Goal: Entertainment & Leisure: Consume media (video, audio)

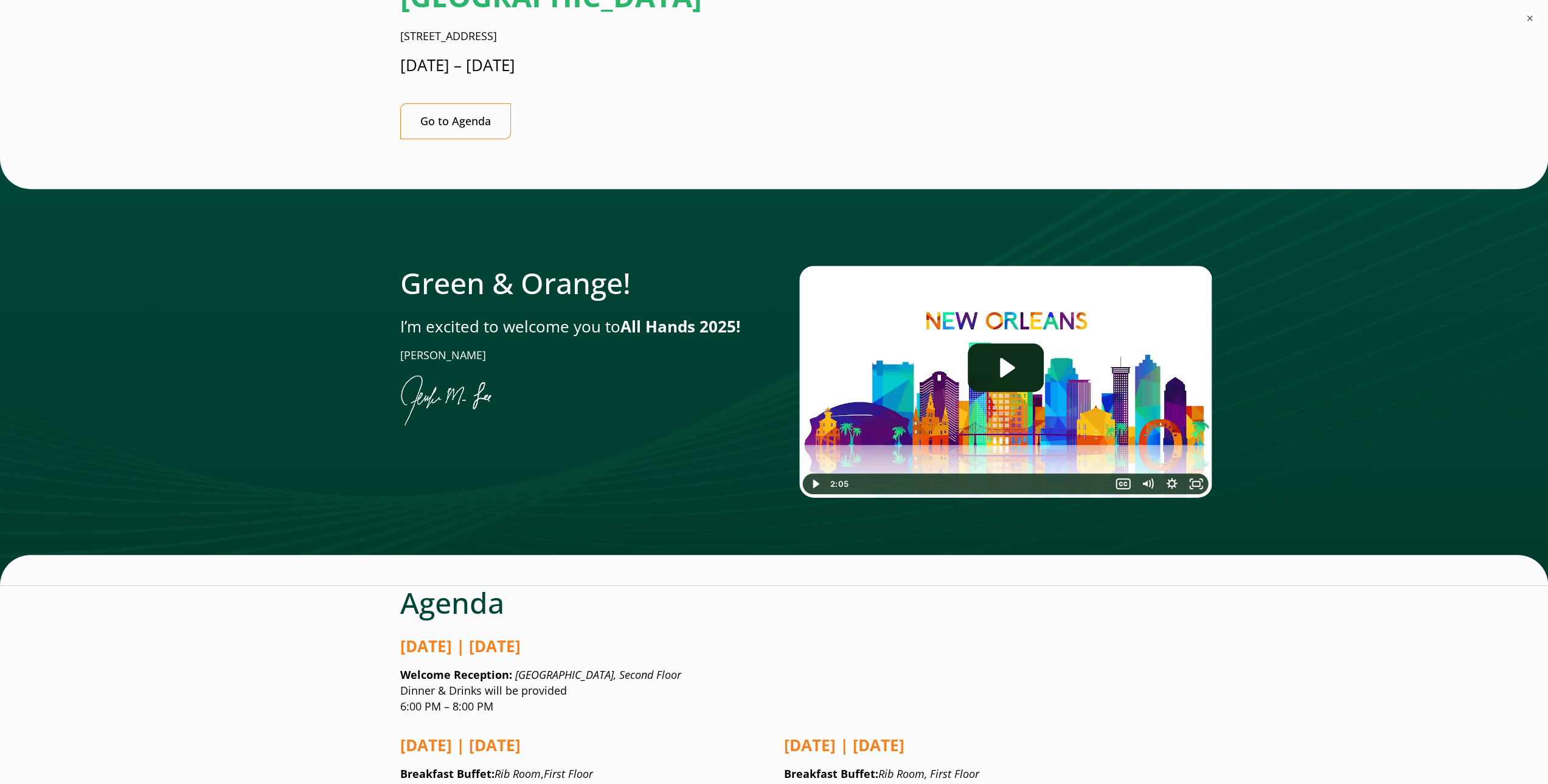
scroll to position [425, 0]
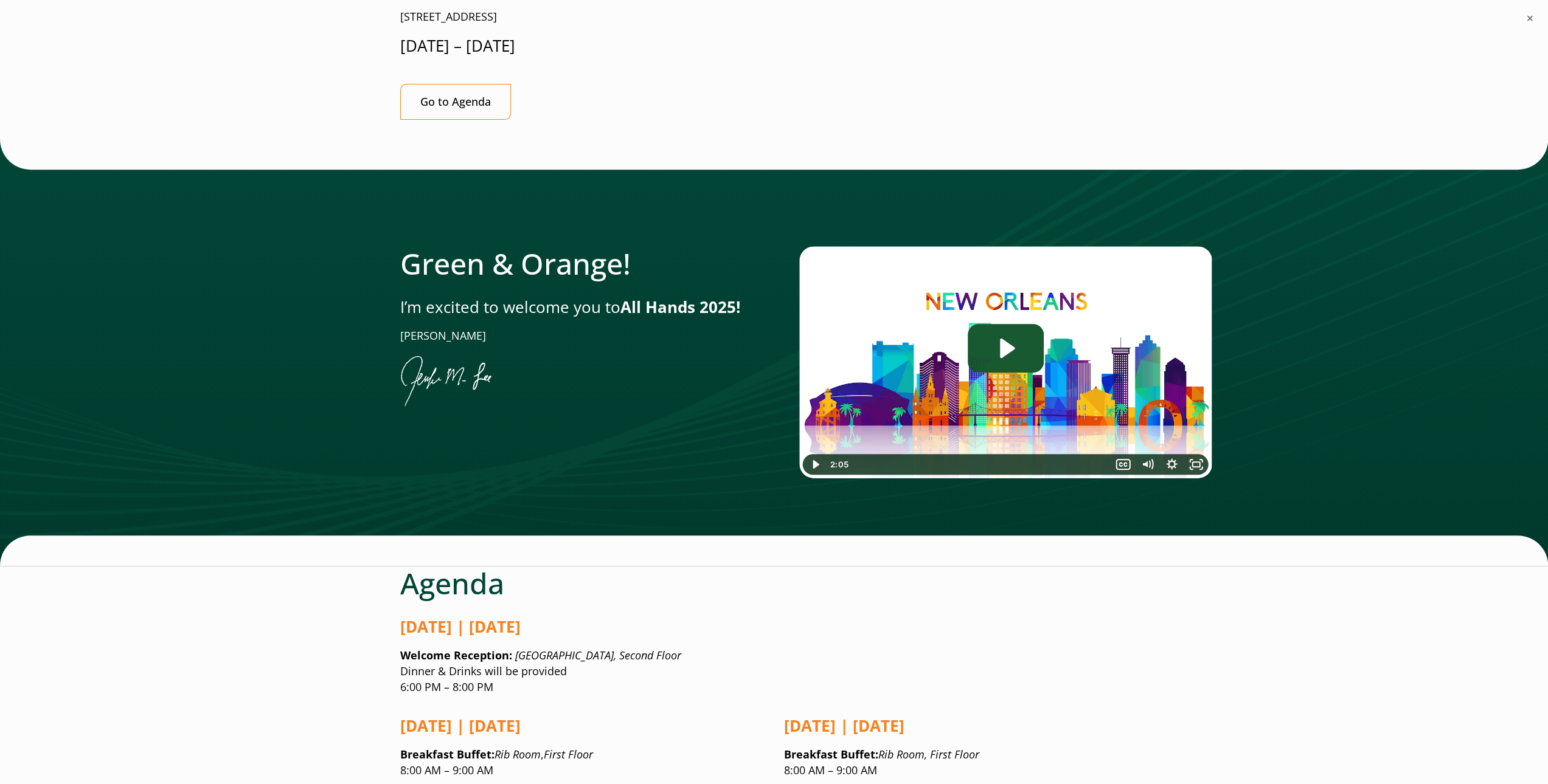
click at [1000, 339] on icon "Play Video: Jen-All-Hands_Welcome-Video" at bounding box center [1007, 349] width 15 height 20
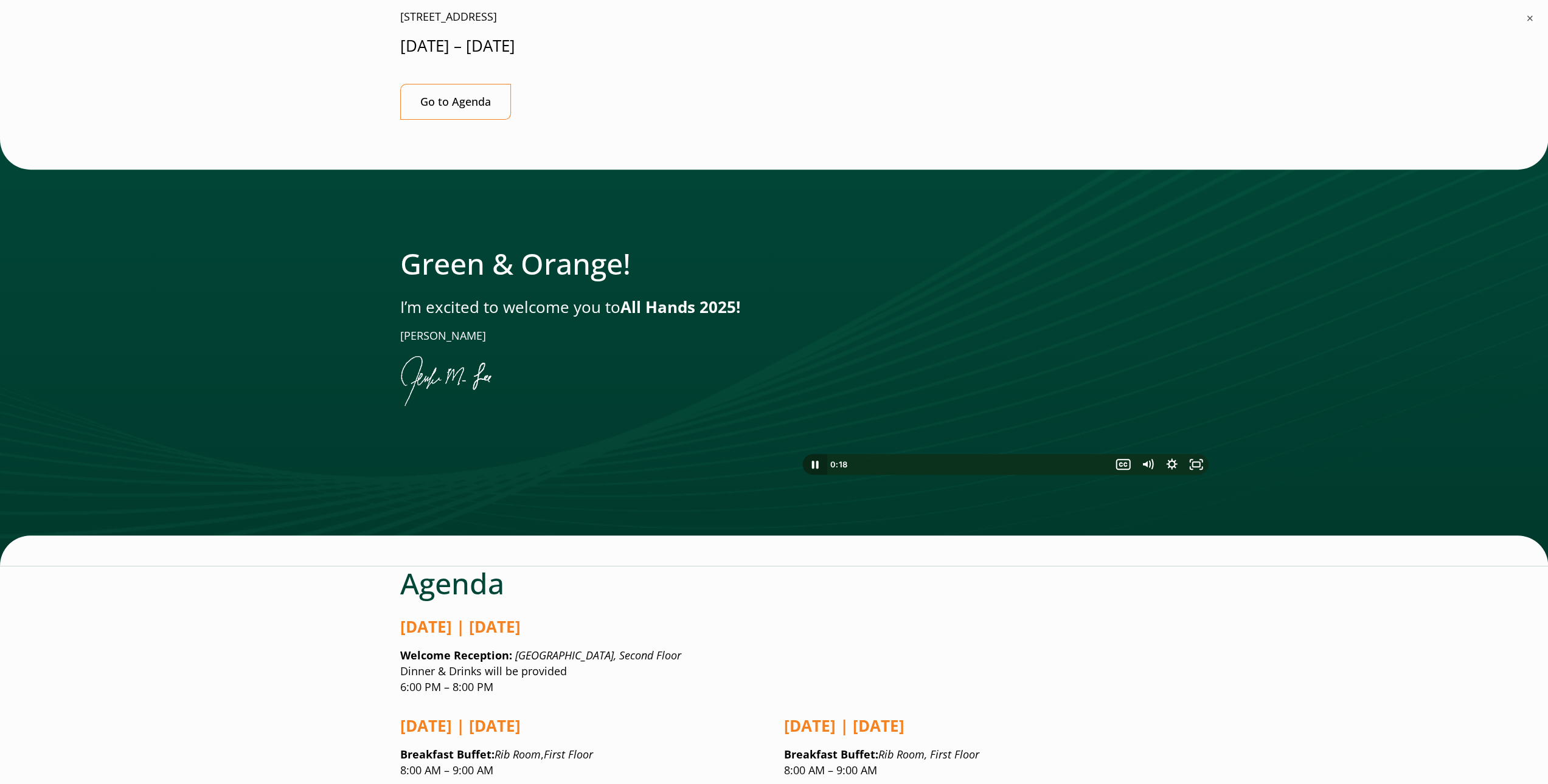
click at [815, 454] on icon "Pause" at bounding box center [814, 464] width 25 height 20
click at [815, 460] on icon "Play Video" at bounding box center [815, 464] width 6 height 8
click at [815, 452] on icon "Pause" at bounding box center [815, 464] width 29 height 25
click at [815, 460] on icon "Play Video" at bounding box center [815, 464] width 6 height 8
click at [812, 461] on icon "Pause" at bounding box center [814, 464] width 6 height 8
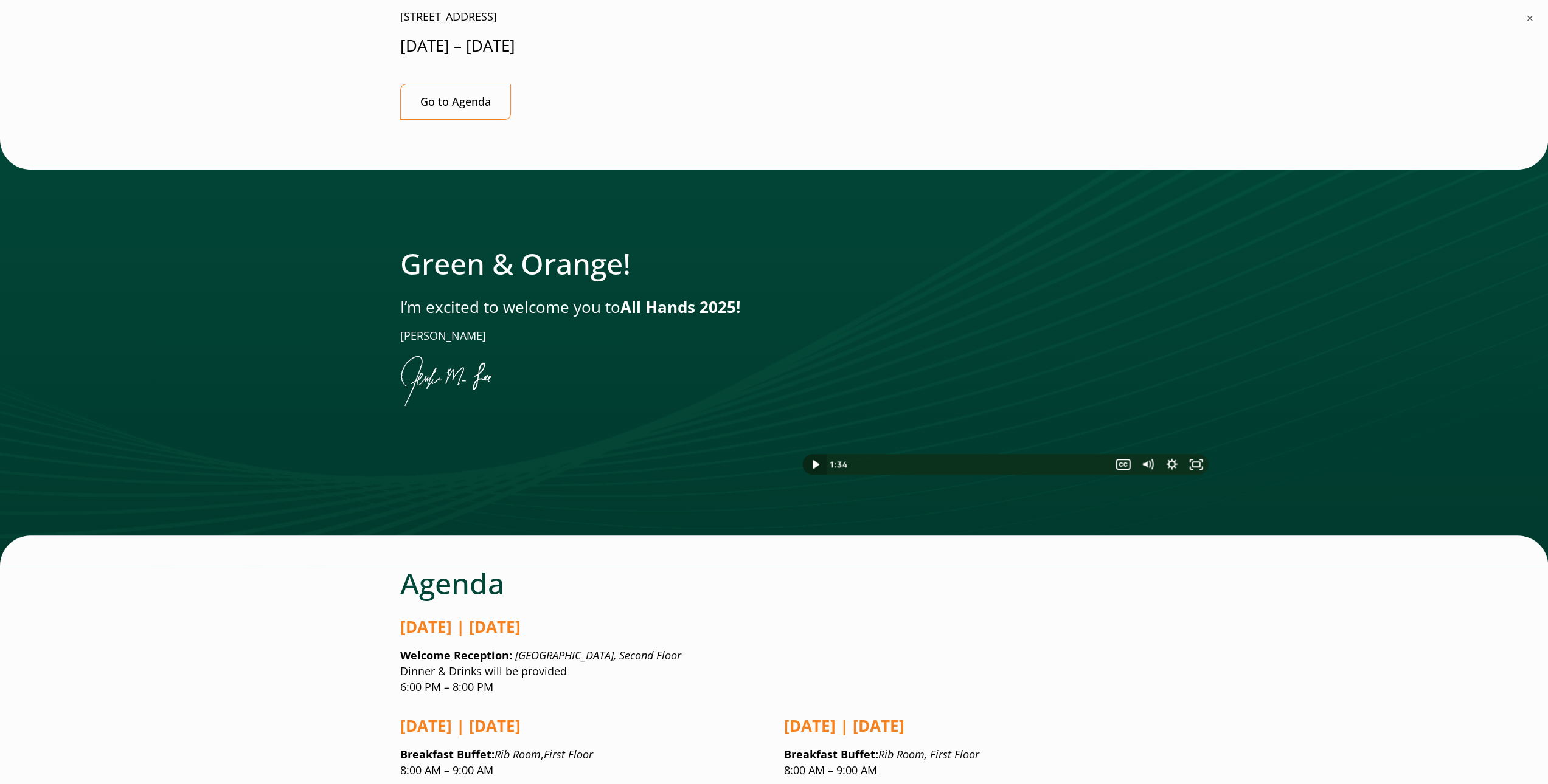
click at [812, 460] on icon "Play Video" at bounding box center [815, 464] width 6 height 8
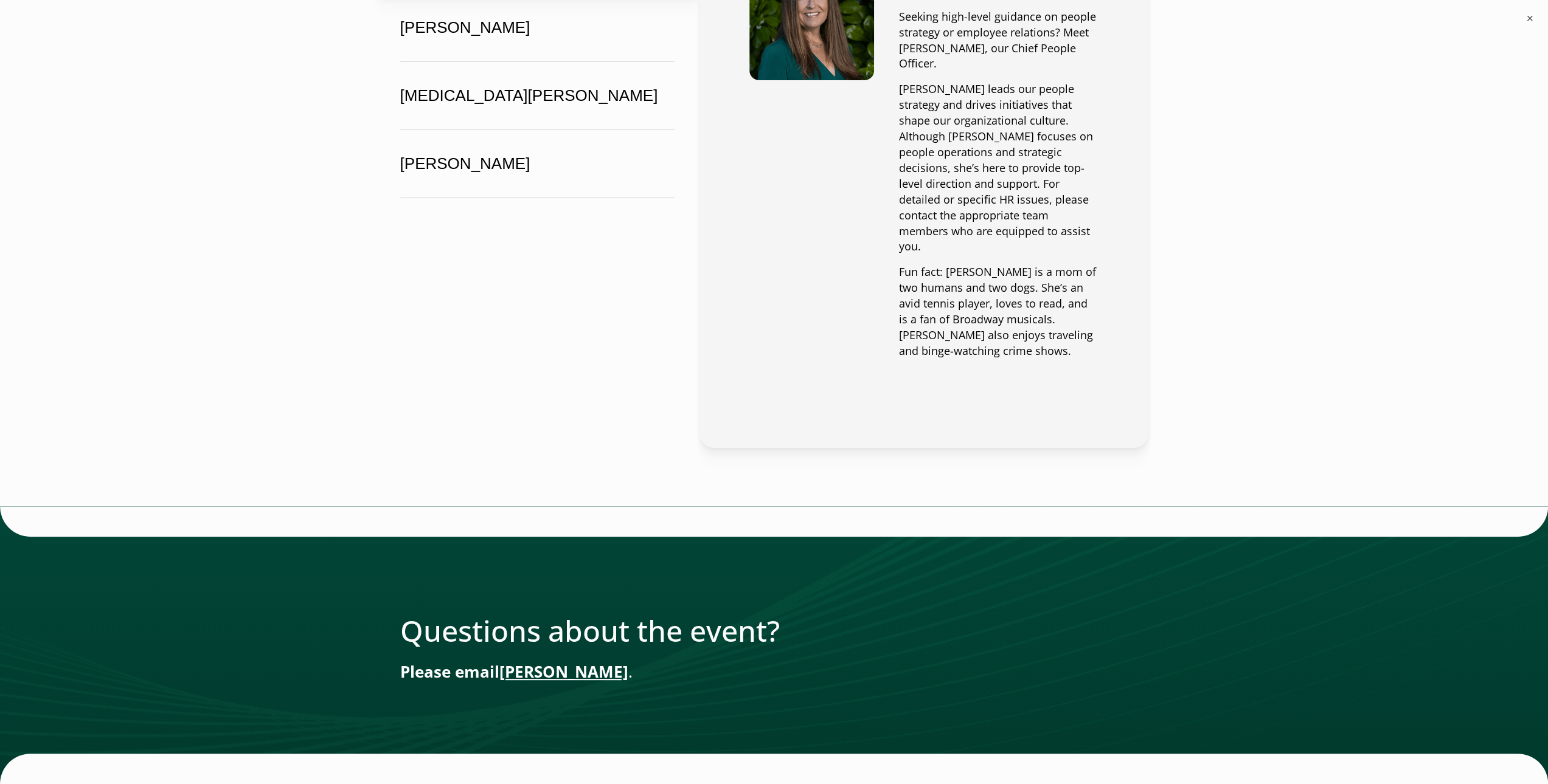
scroll to position [4808, 0]
